Goal: Find specific page/section: Find specific page/section

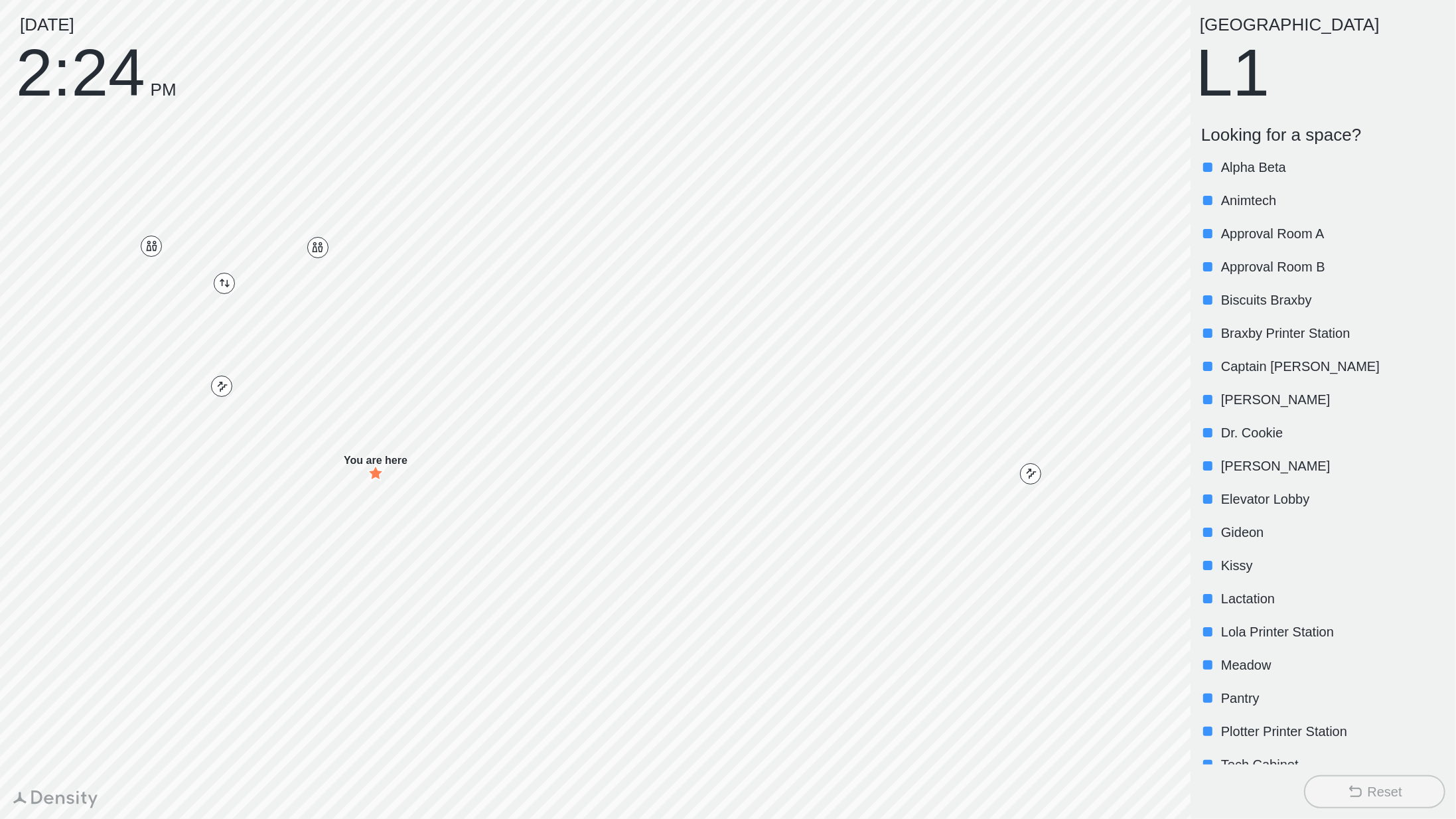
click at [1211, 566] on div at bounding box center [1207, 565] width 9 height 9
click at [1221, 464] on p "[PERSON_NAME]" at bounding box center [1332, 466] width 221 height 18
click at [1265, 297] on p "Biscuits Braxby" at bounding box center [1332, 300] width 221 height 18
click at [1272, 303] on p "Biscuits Braxby" at bounding box center [1332, 300] width 221 height 18
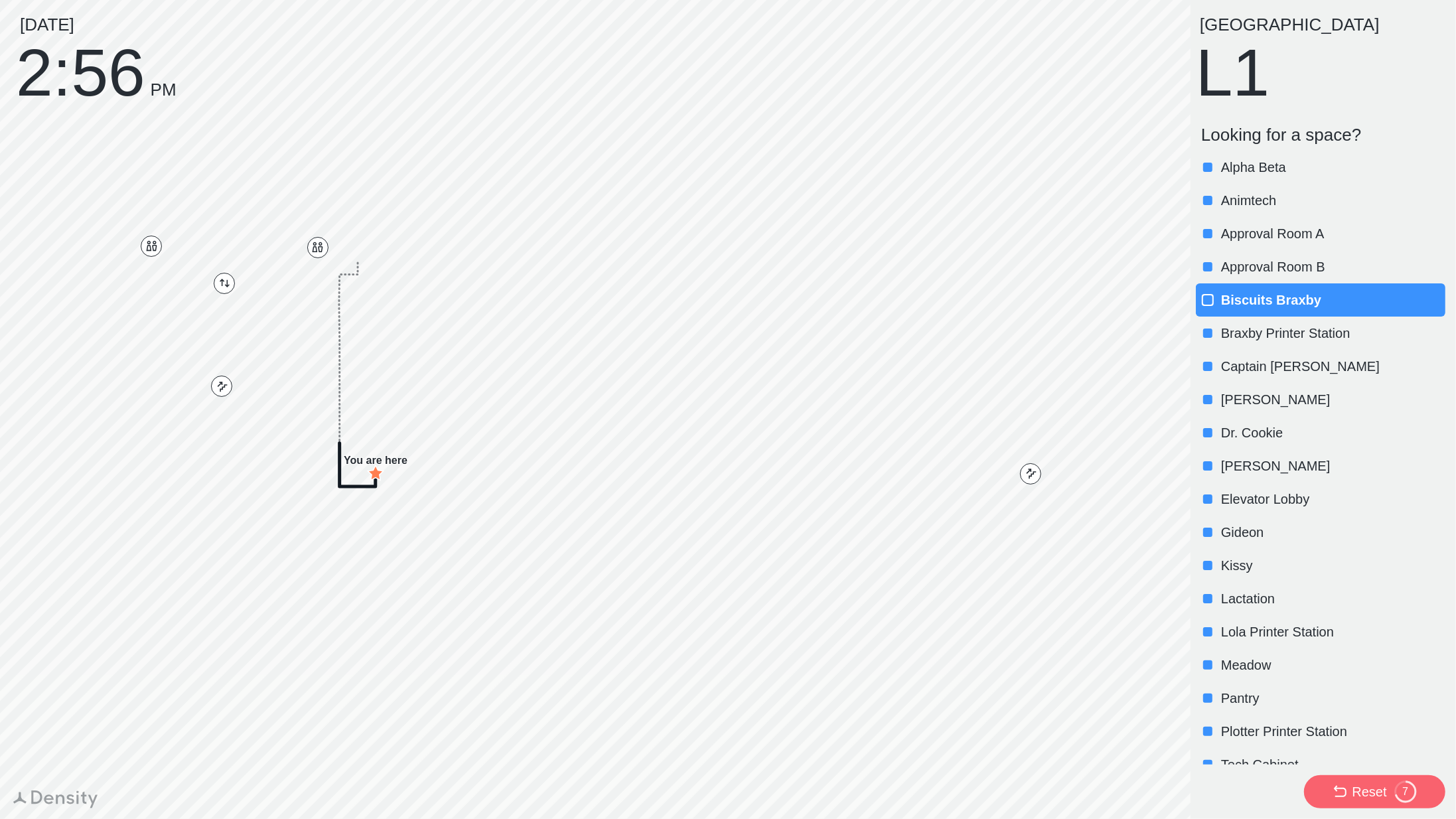
click at [1344, 783] on div "Reset 7" at bounding box center [1374, 791] width 85 height 24
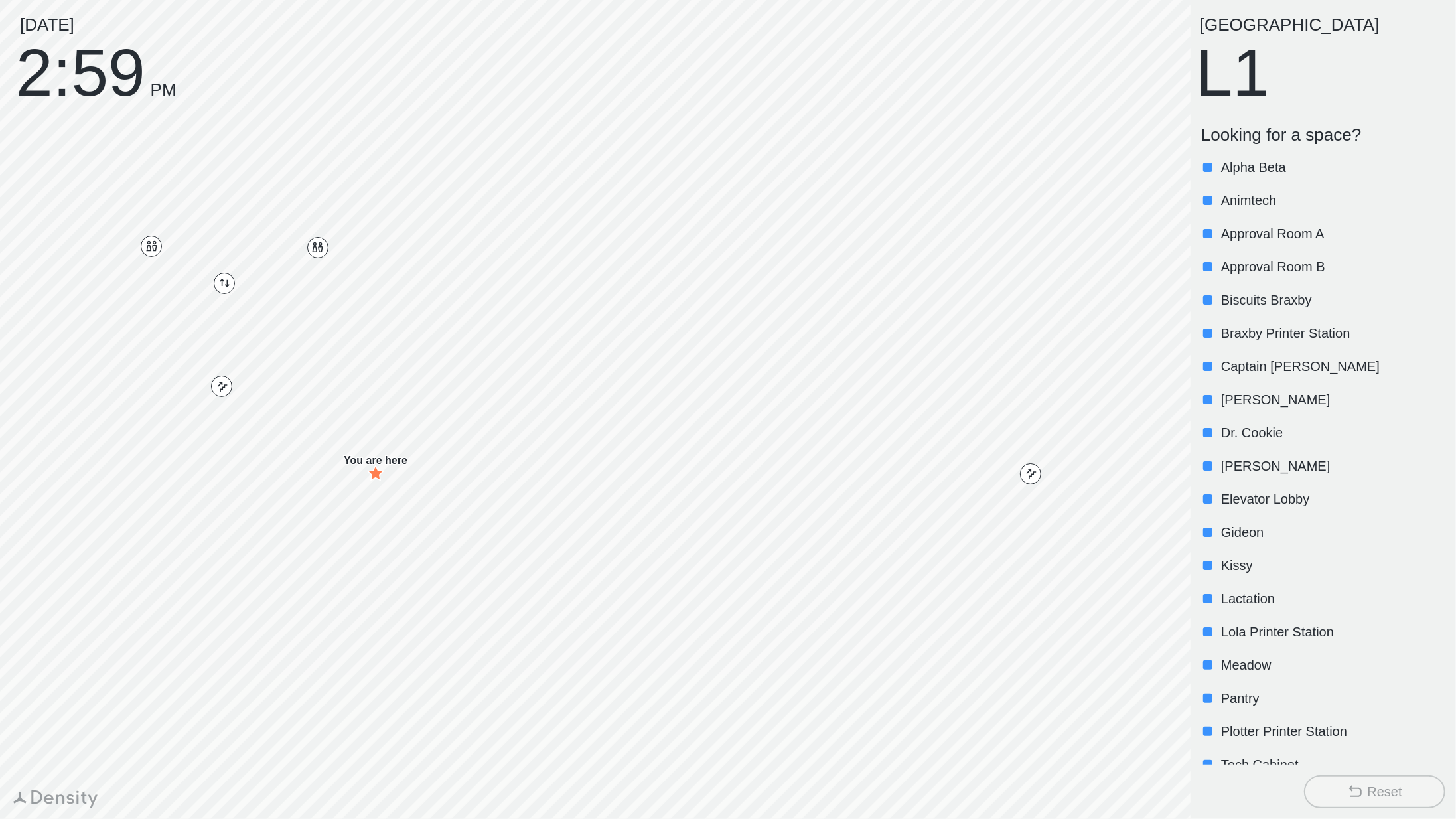
click at [1254, 303] on p "Biscuits Braxby" at bounding box center [1332, 300] width 221 height 18
click at [1265, 288] on div "Biscuits Braxby" at bounding box center [1320, 300] width 249 height 33
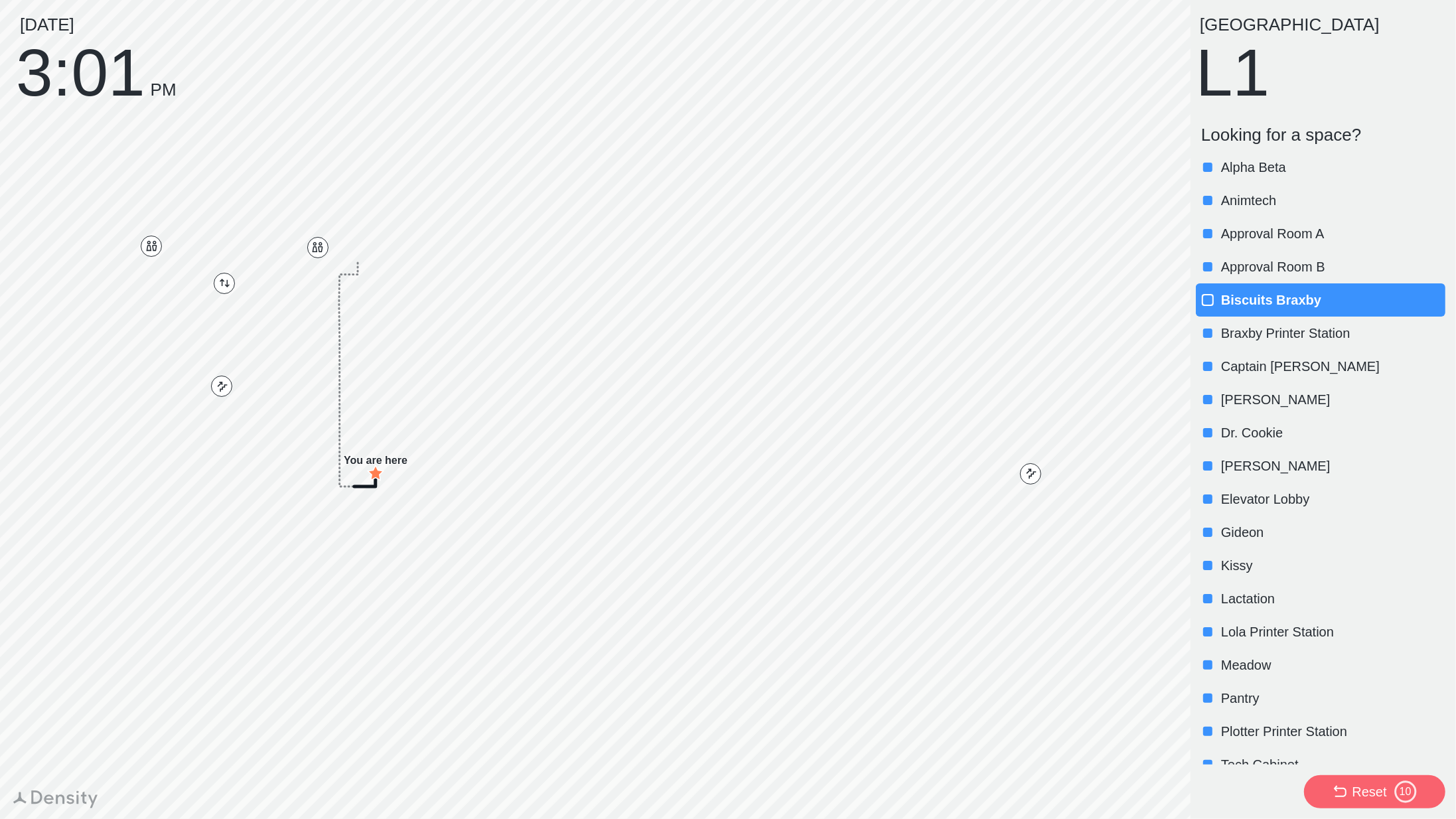
click at [1257, 292] on p "Biscuits Braxby" at bounding box center [1332, 300] width 221 height 18
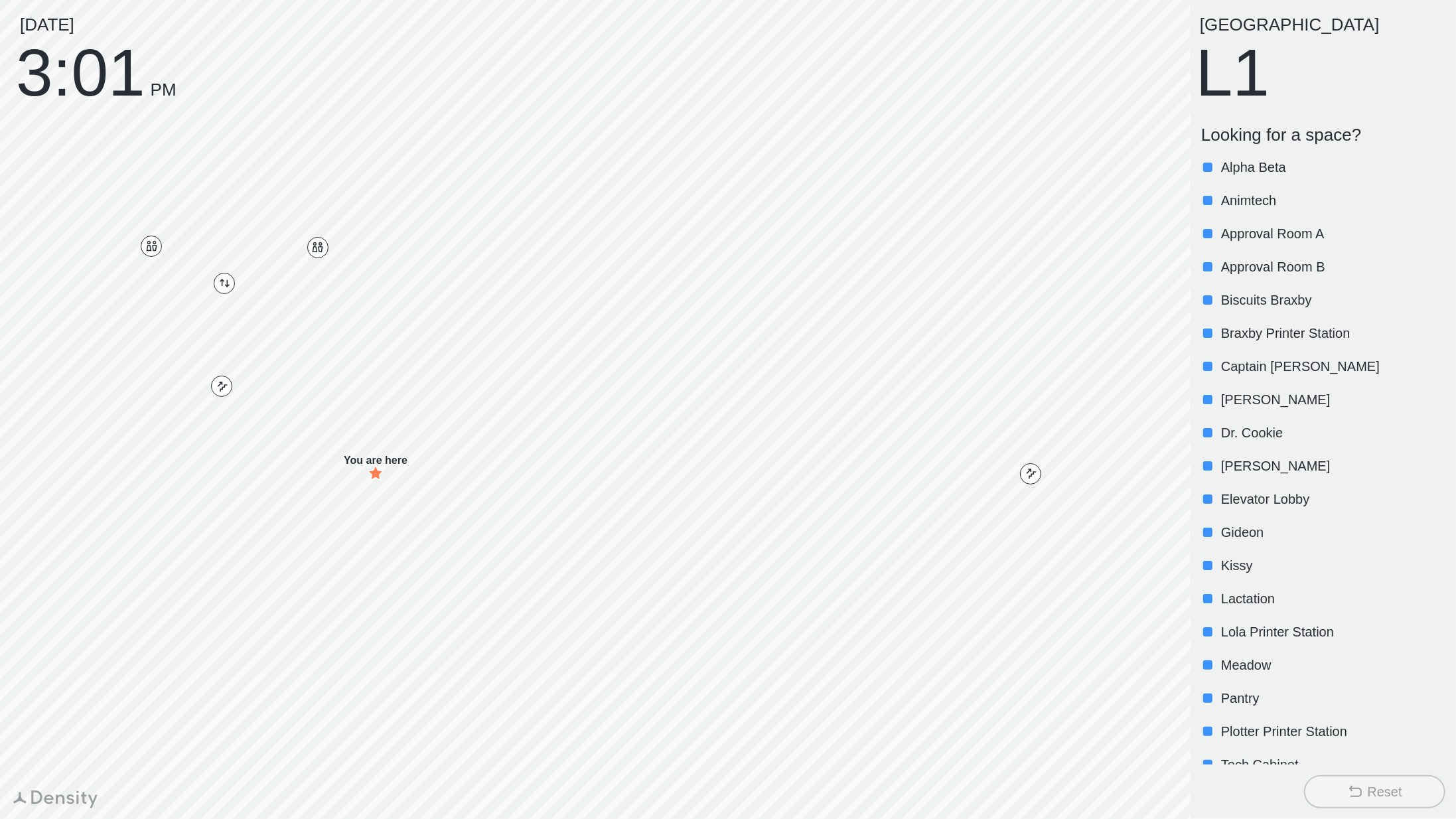
click at [1257, 290] on p "Biscuits Braxby" at bounding box center [1332, 300] width 221 height 18
click at [1267, 302] on p "Biscuits Braxby" at bounding box center [1332, 300] width 221 height 18
click at [1223, 528] on p "Gideon" at bounding box center [1332, 532] width 221 height 18
